Goal: Navigation & Orientation: Understand site structure

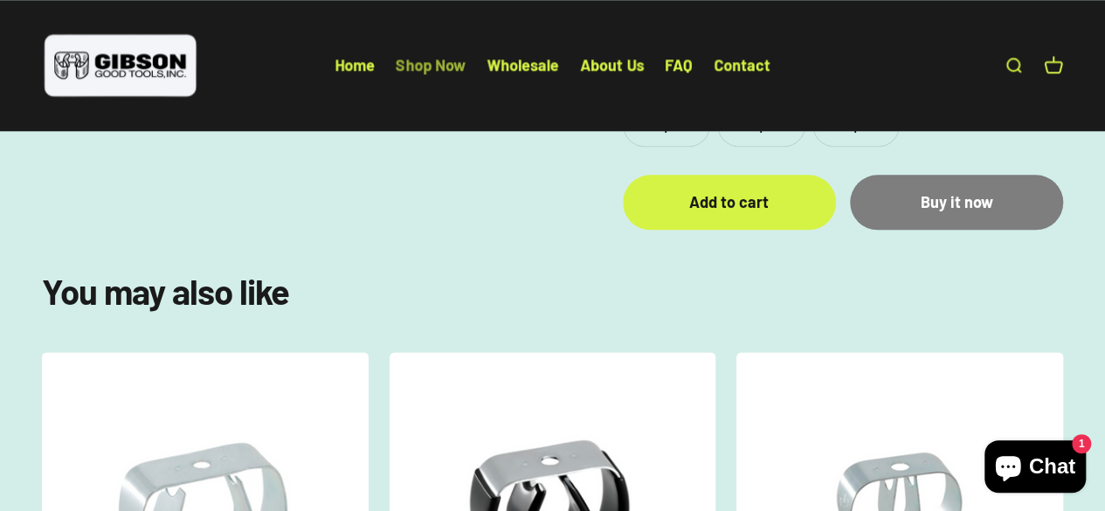
scroll to position [873, 0]
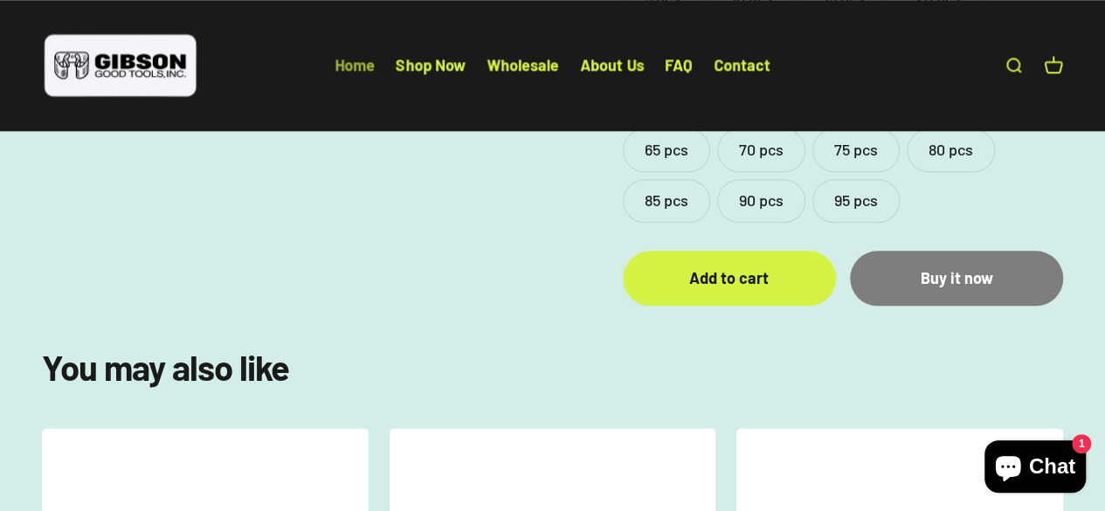
click at [345, 67] on link "Home" at bounding box center [355, 64] width 40 height 19
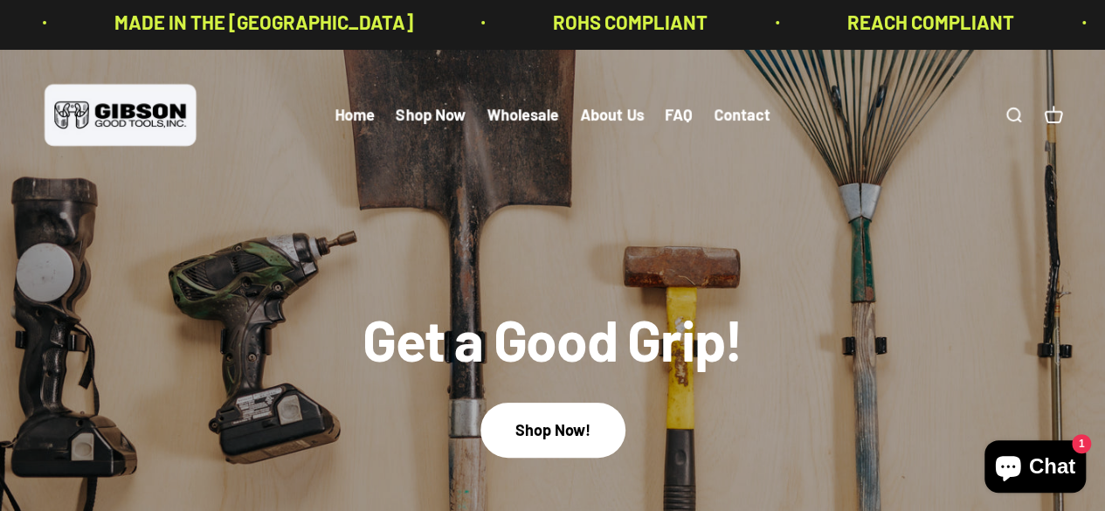
scroll to position [3, 0]
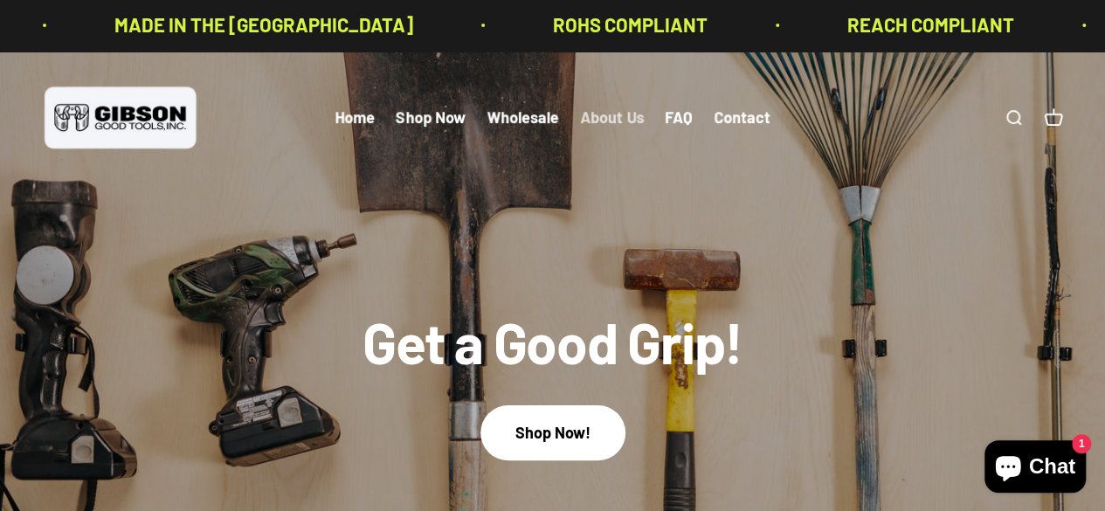
click at [632, 121] on link "About Us" at bounding box center [612, 117] width 64 height 19
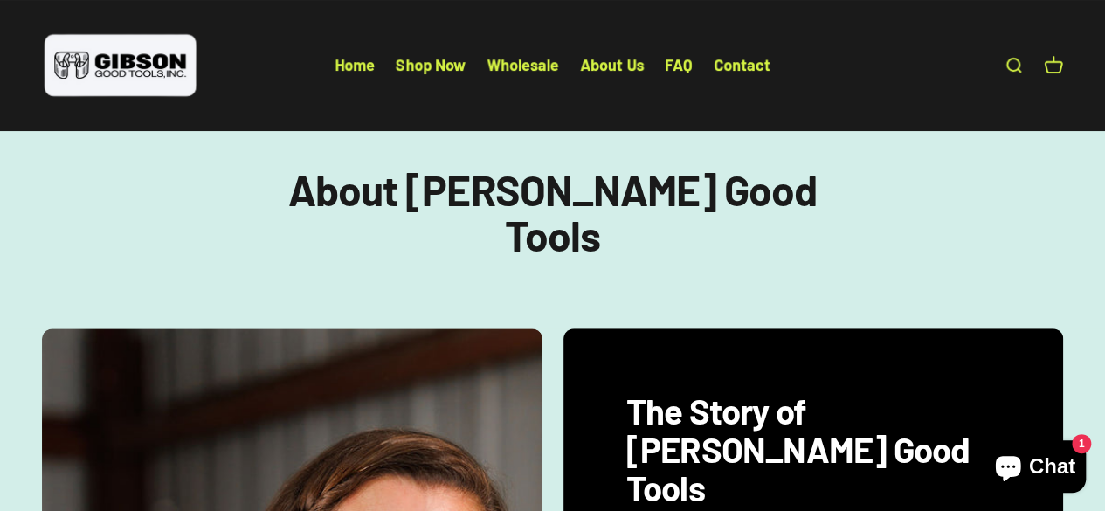
scroll to position [87, 0]
